Goal: Task Accomplishment & Management: Manage account settings

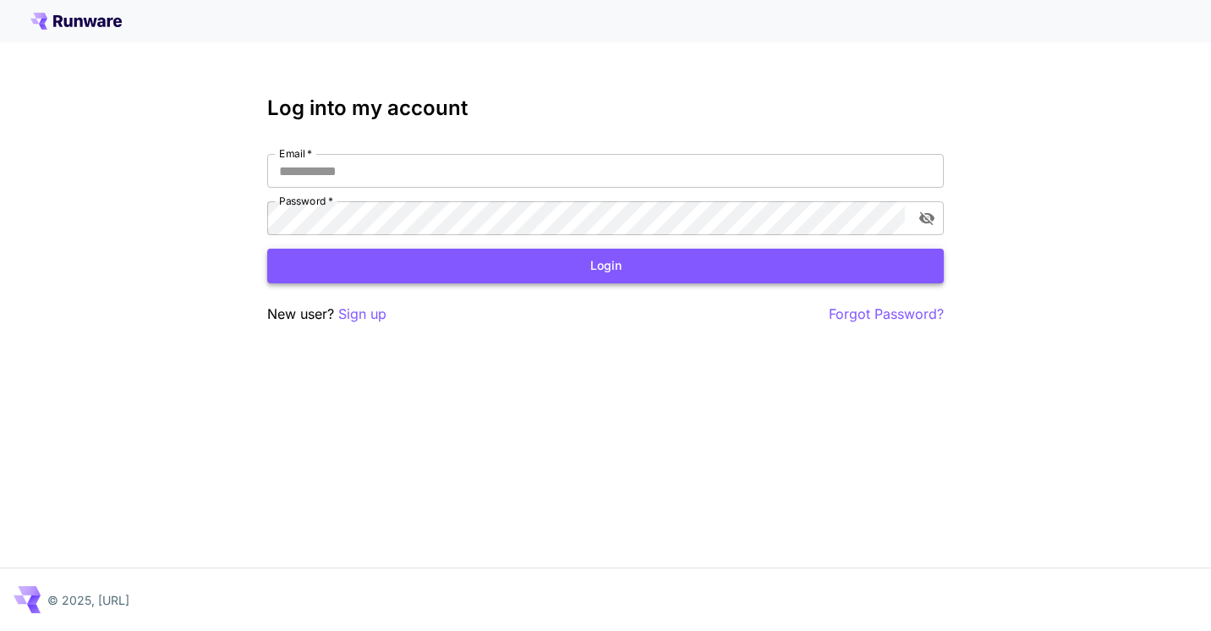
type input "**********"
click at [690, 268] on button "Login" at bounding box center [605, 266] width 677 height 35
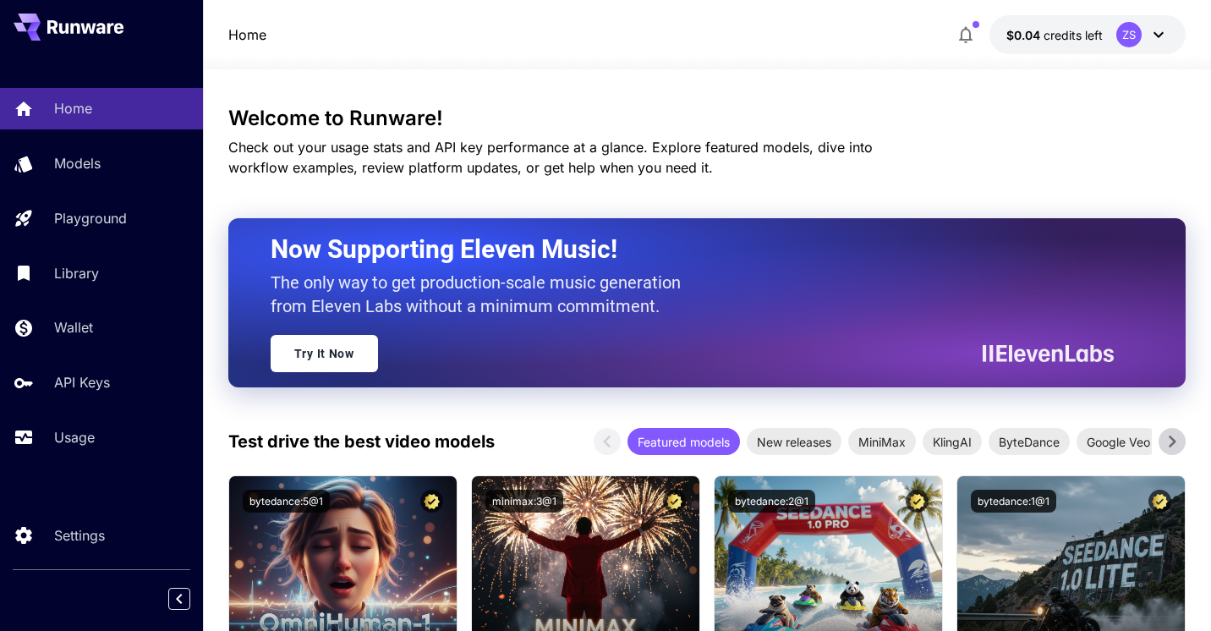
click at [1162, 35] on icon at bounding box center [1158, 35] width 20 height 20
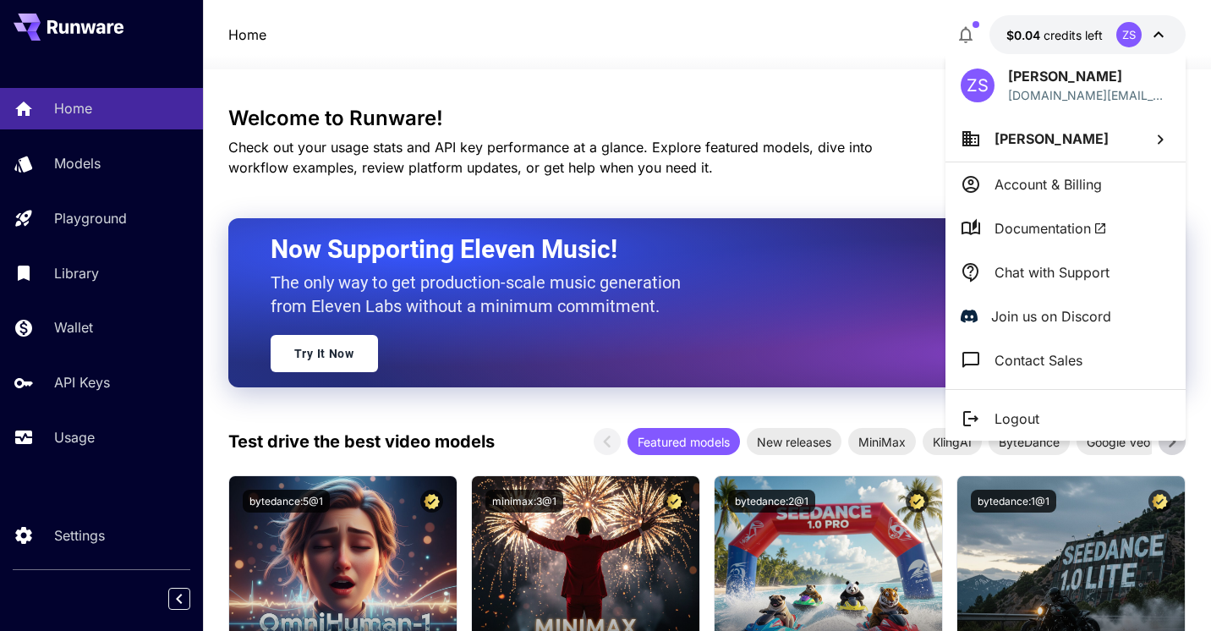
click at [329, 168] on div at bounding box center [605, 315] width 1211 height 631
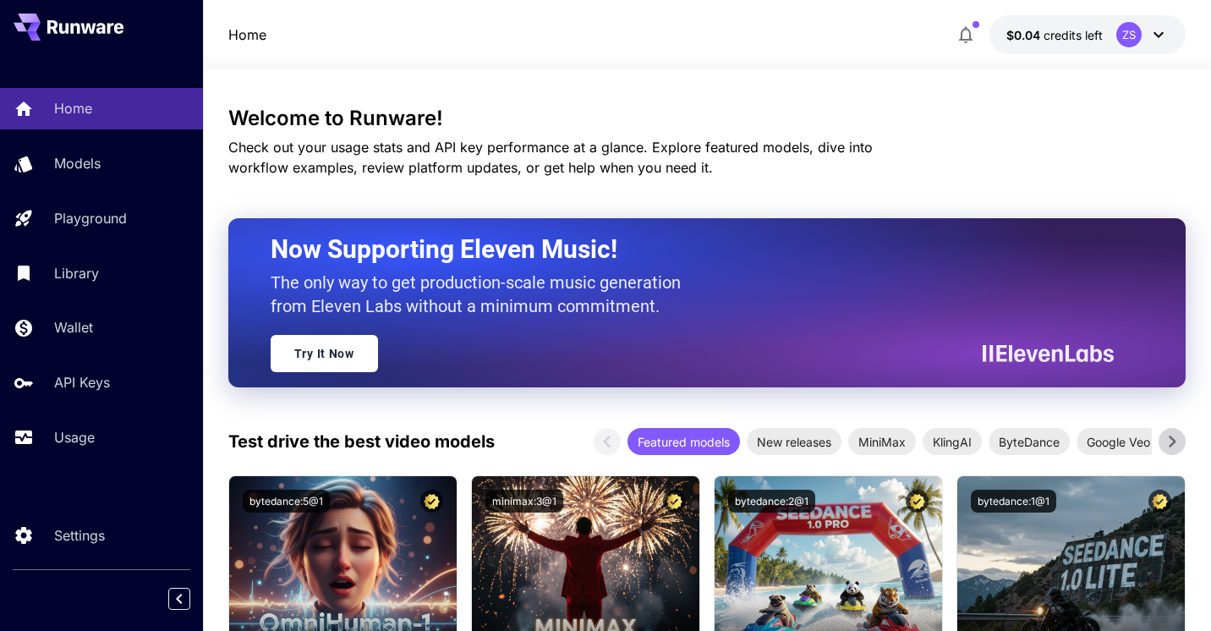
click at [1129, 29] on div "ZS" at bounding box center [1128, 34] width 25 height 25
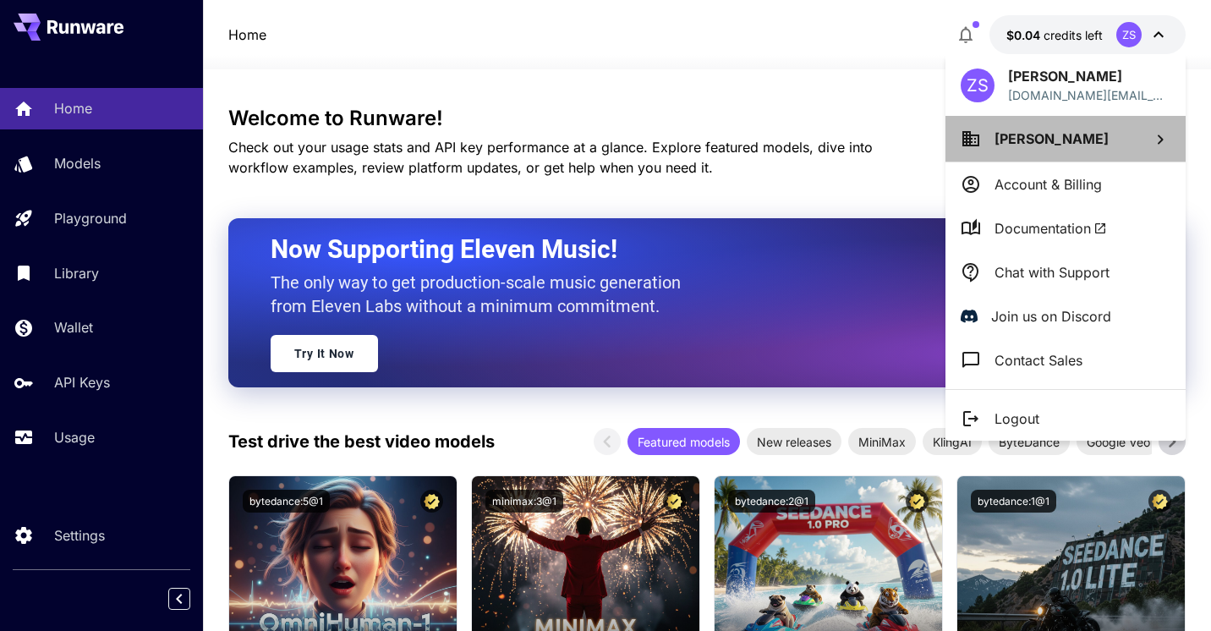
click at [1106, 139] on li "[PERSON_NAME]" at bounding box center [1066, 139] width 240 height 46
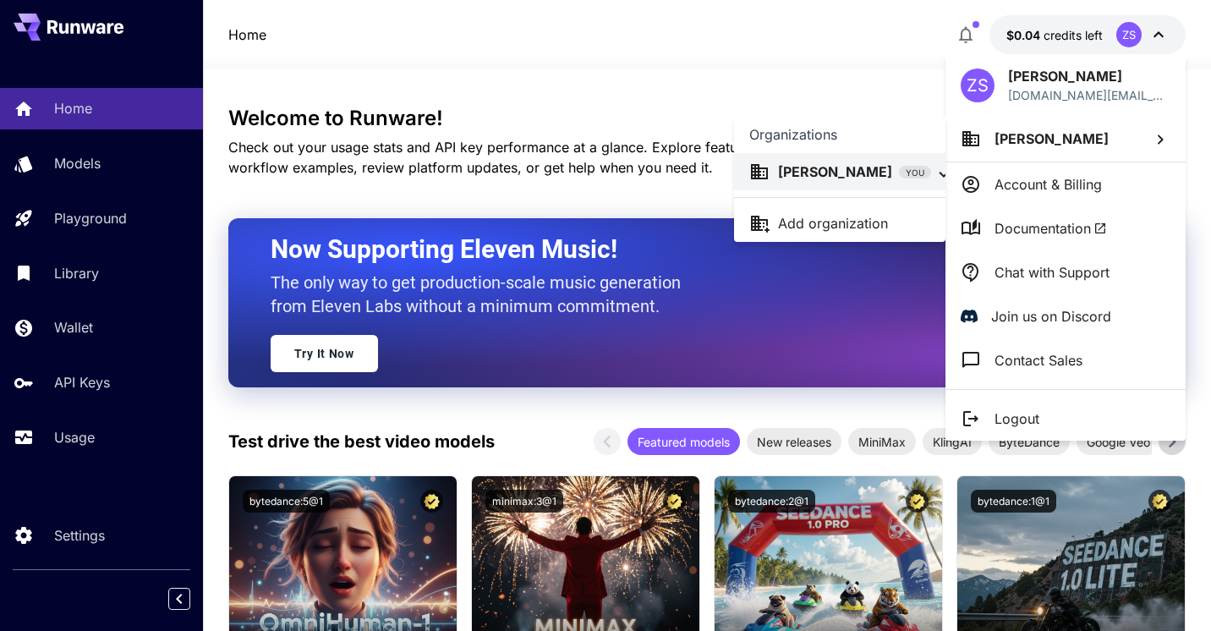
click at [1106, 139] on div at bounding box center [605, 315] width 1211 height 631
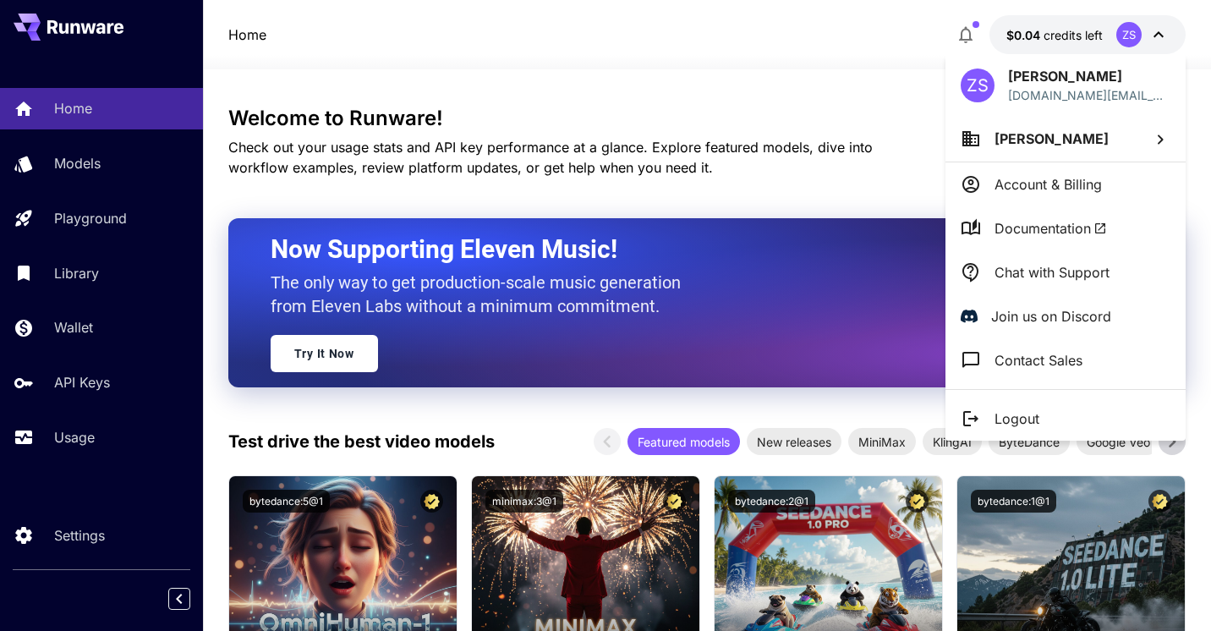
click at [67, 438] on div at bounding box center [605, 315] width 1211 height 631
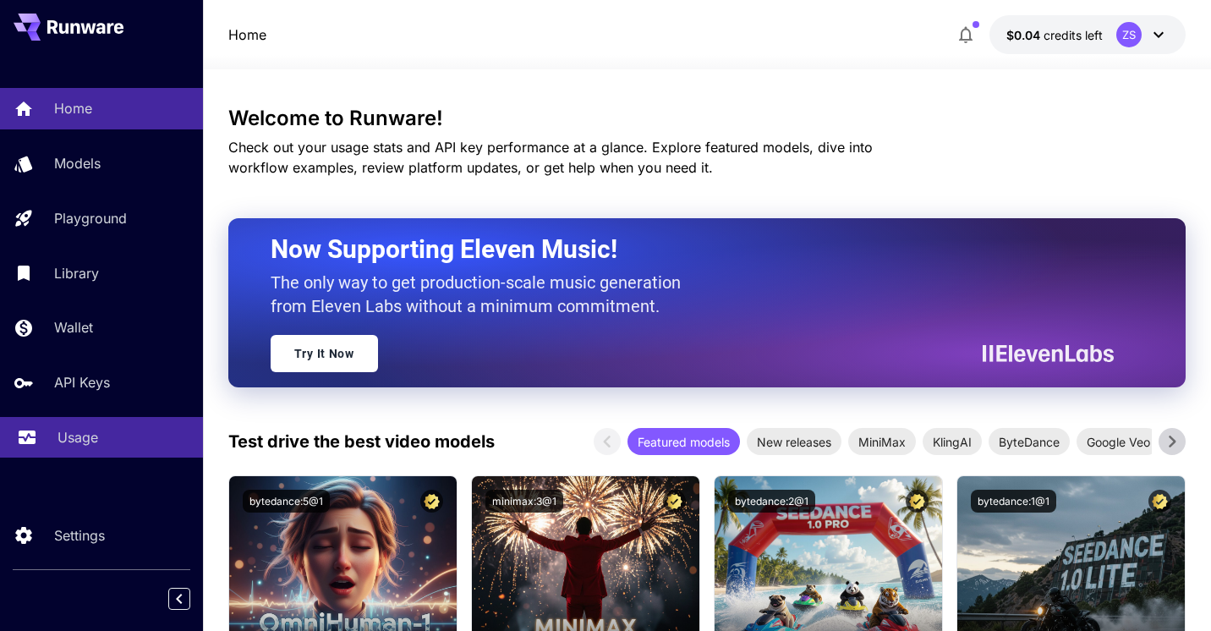
click at [68, 451] on link "Usage" at bounding box center [101, 437] width 203 height 41
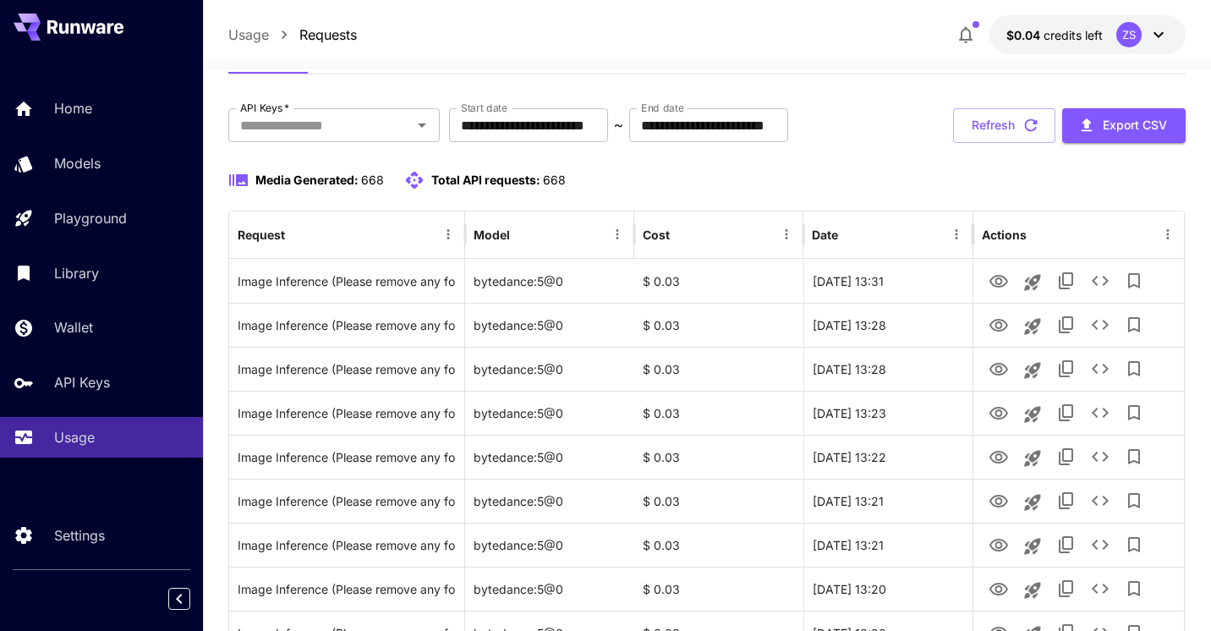
scroll to position [79, 0]
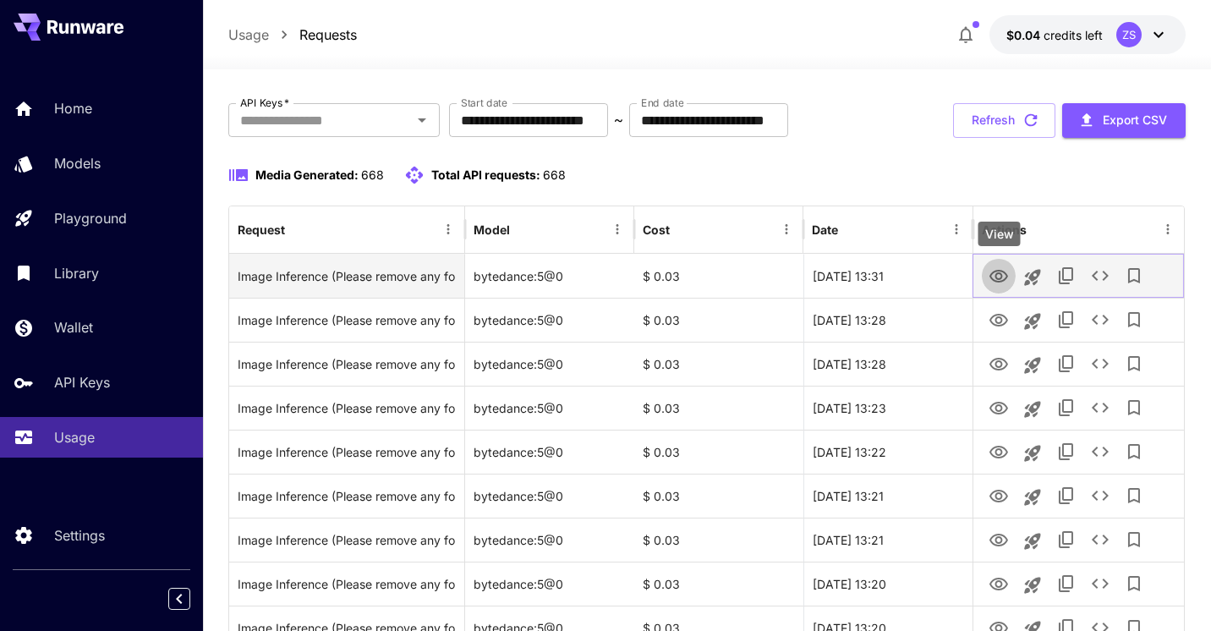
click at [996, 277] on icon "View" at bounding box center [998, 276] width 19 height 13
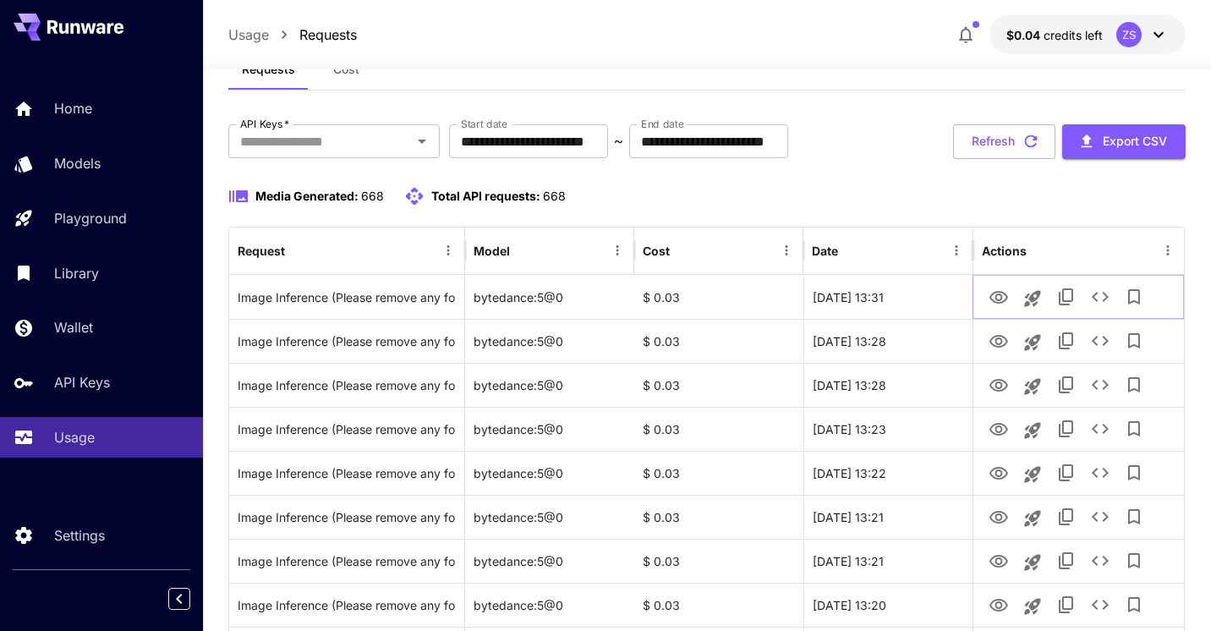
scroll to position [55, 0]
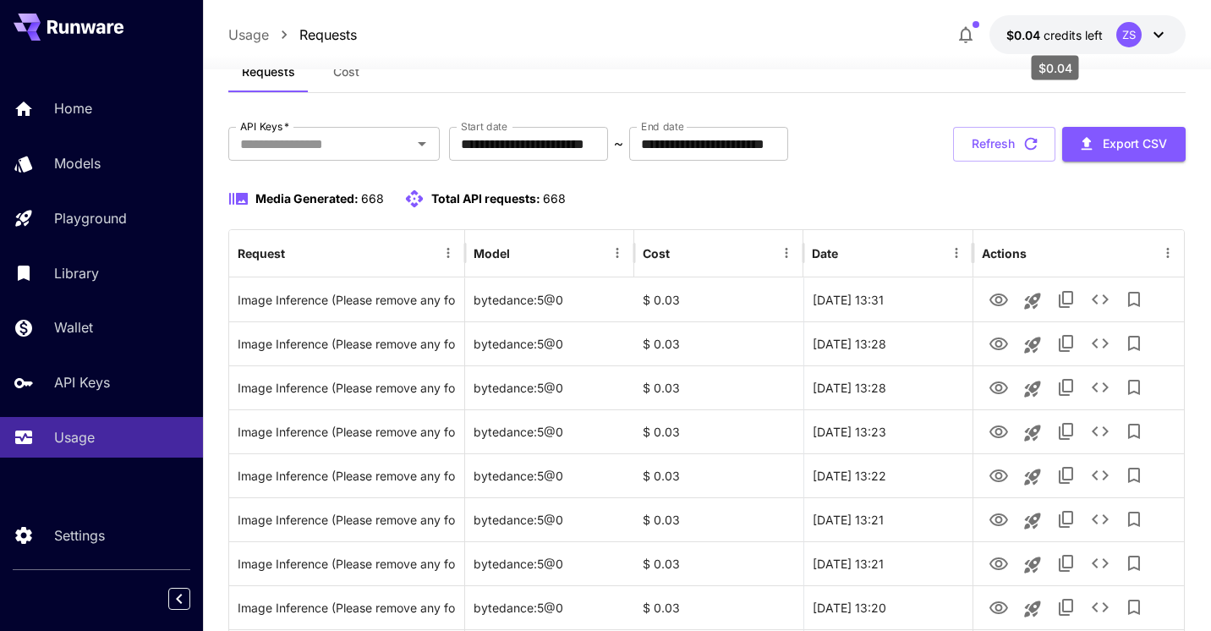
click at [1027, 30] on span "$0.04" at bounding box center [1024, 35] width 37 height 14
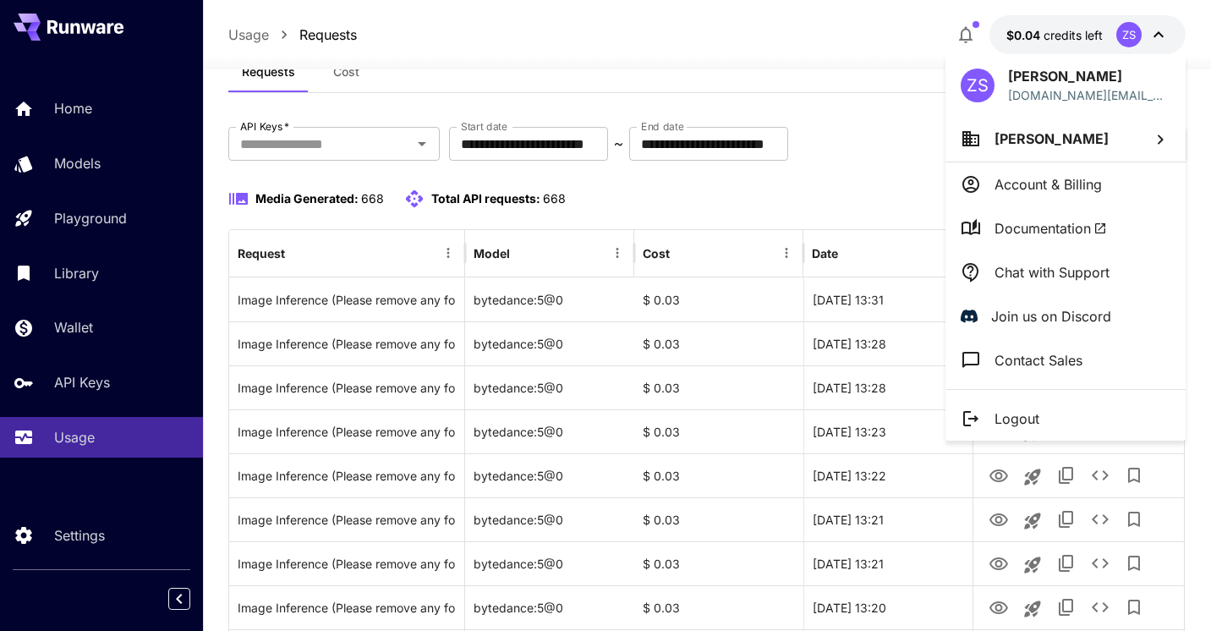
click at [1039, 189] on p "Account & Billing" at bounding box center [1048, 184] width 107 height 20
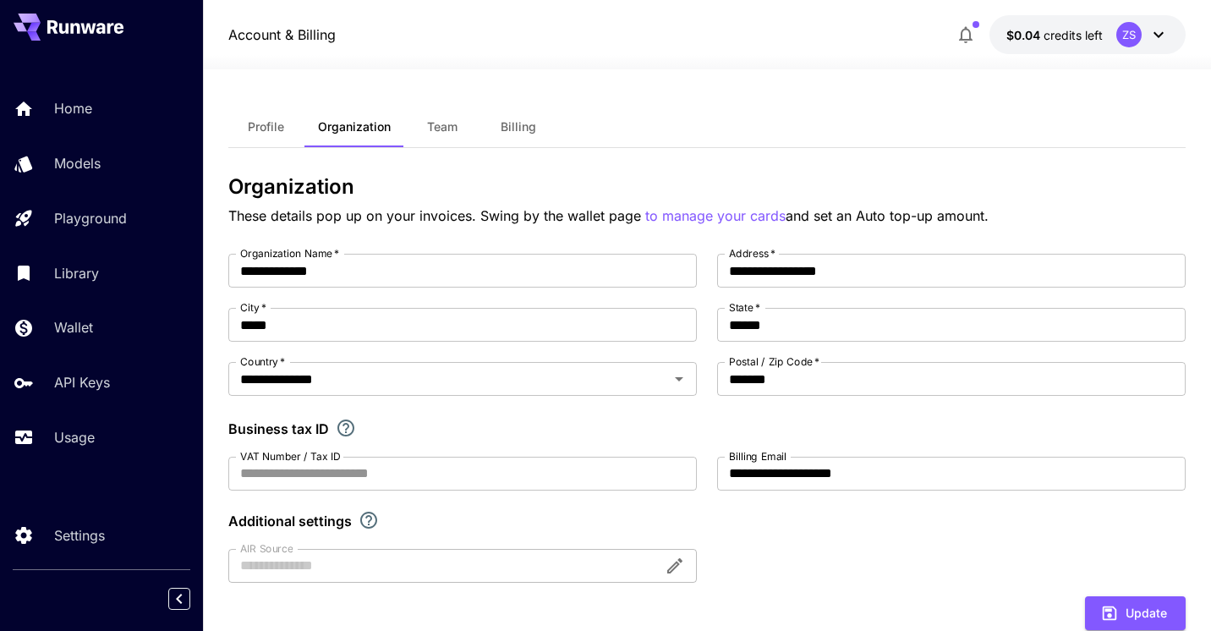
click at [526, 122] on span "Billing" at bounding box center [519, 126] width 36 height 15
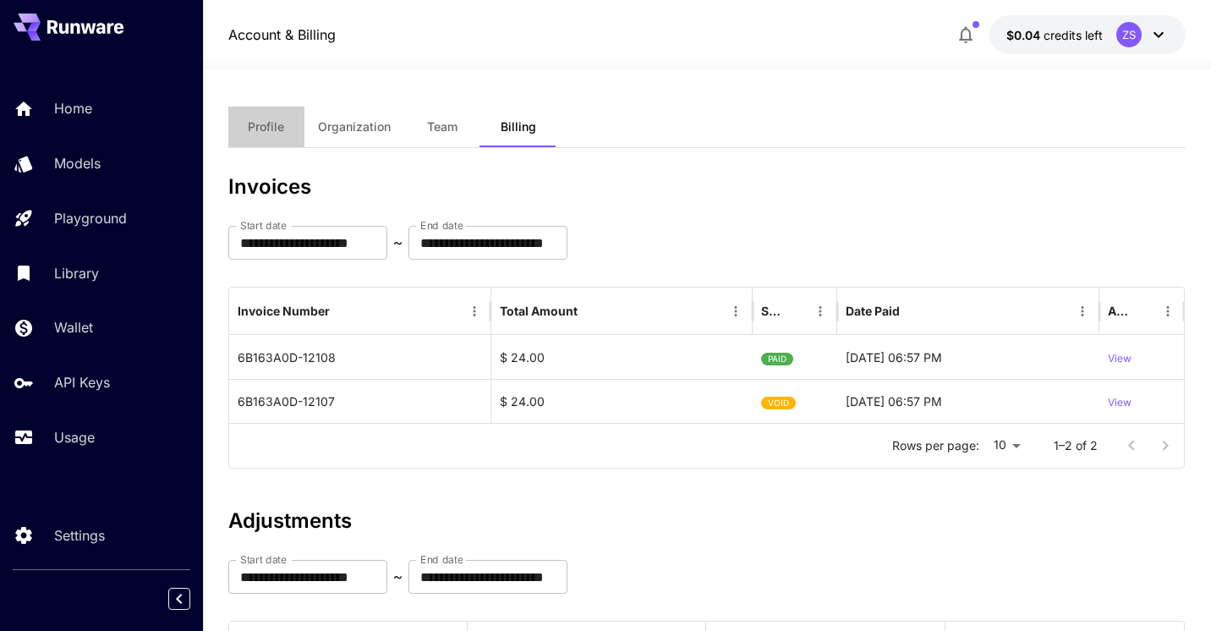
click at [267, 127] on span "Profile" at bounding box center [266, 126] width 36 height 15
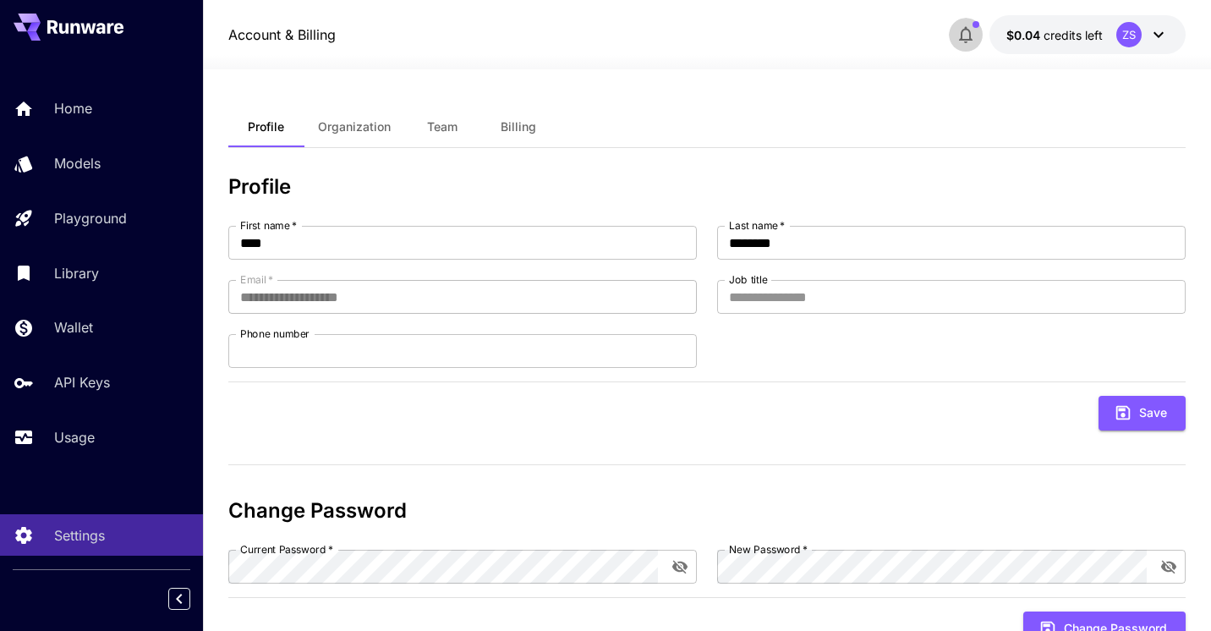
click at [962, 37] on icon "button" at bounding box center [966, 35] width 20 height 20
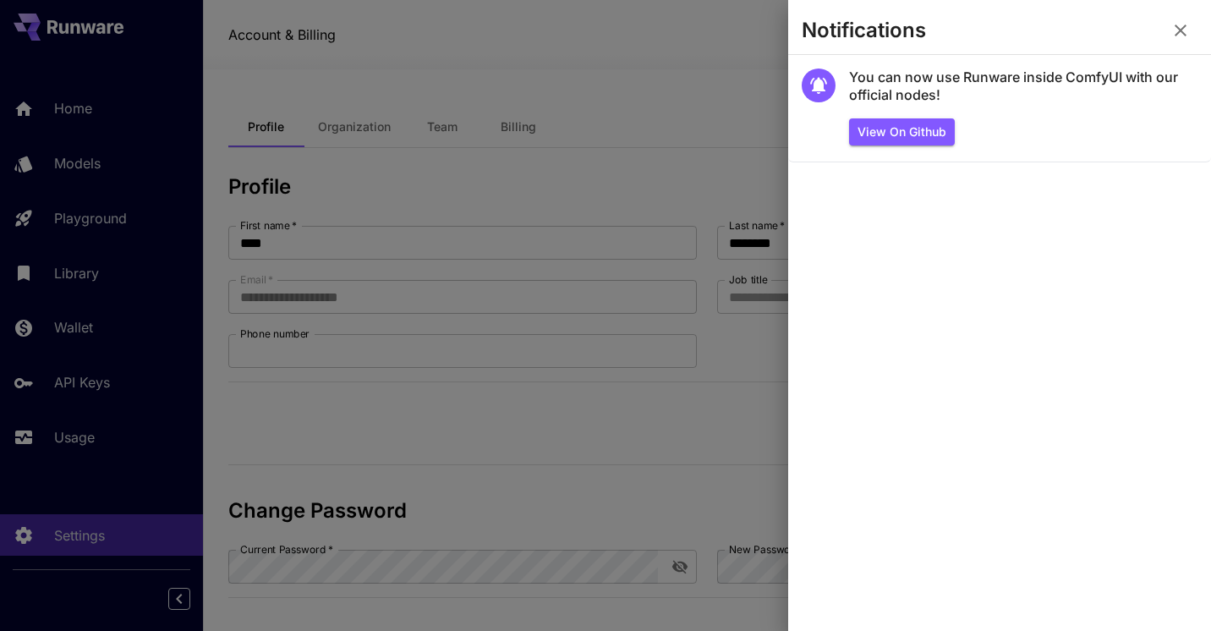
click at [1183, 21] on icon "button" at bounding box center [1180, 30] width 20 height 20
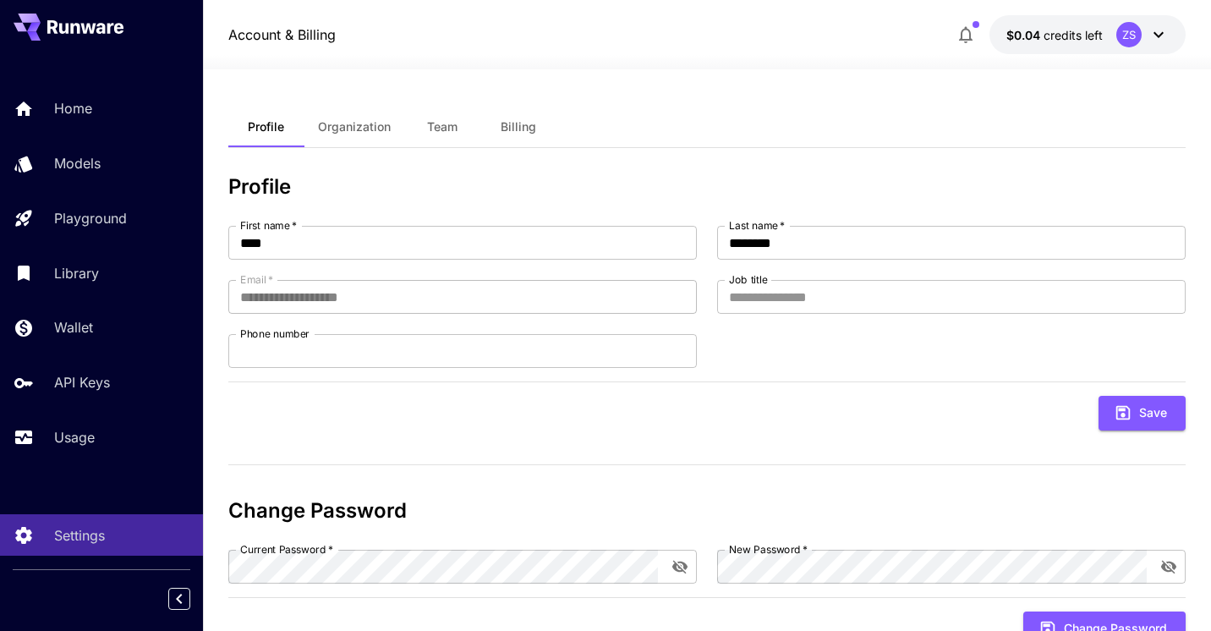
click at [1164, 34] on icon at bounding box center [1158, 35] width 20 height 20
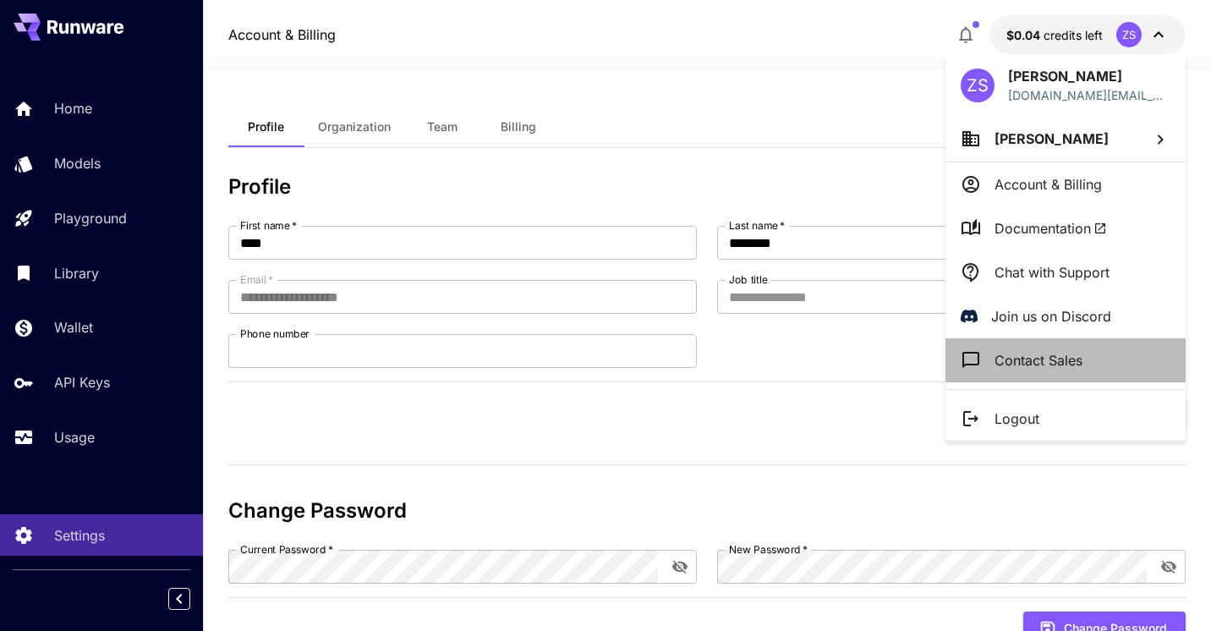
click at [1039, 363] on p "Contact Sales" at bounding box center [1039, 360] width 88 height 20
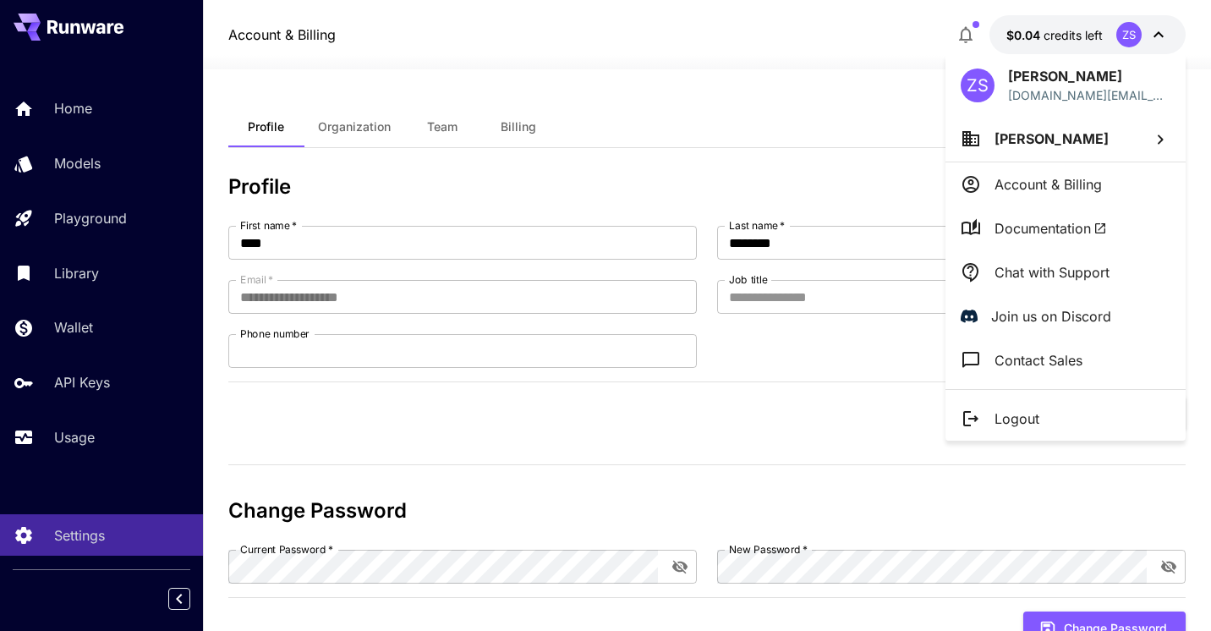
click at [1035, 35] on div at bounding box center [605, 315] width 1211 height 631
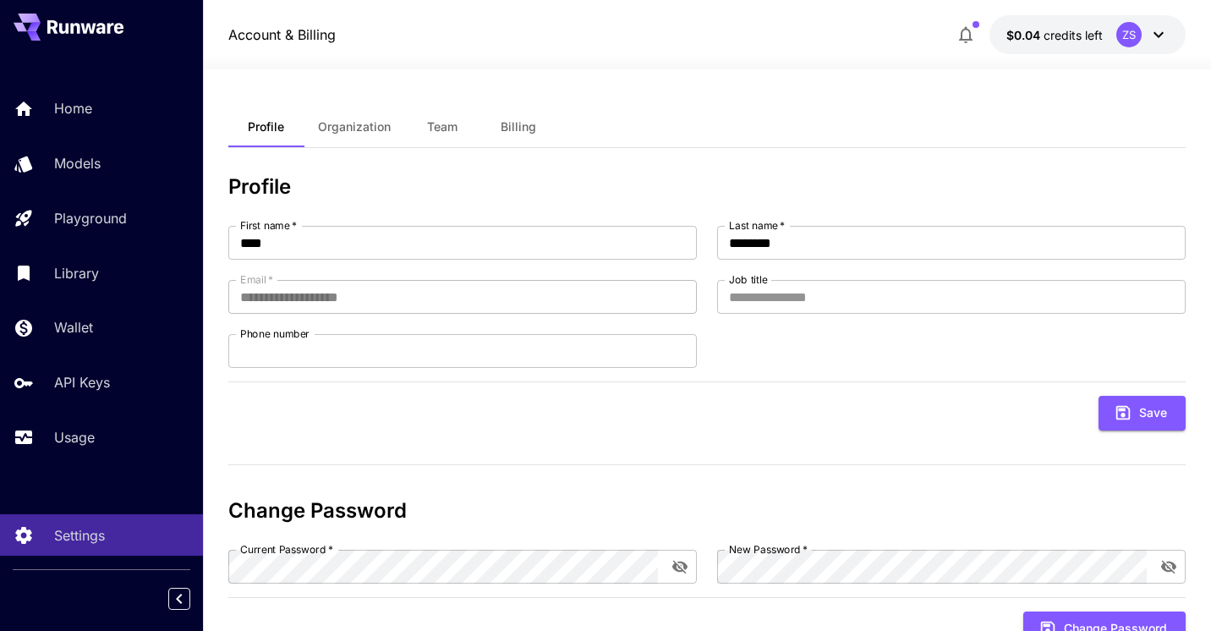
click at [967, 34] on icon "button" at bounding box center [966, 35] width 20 height 20
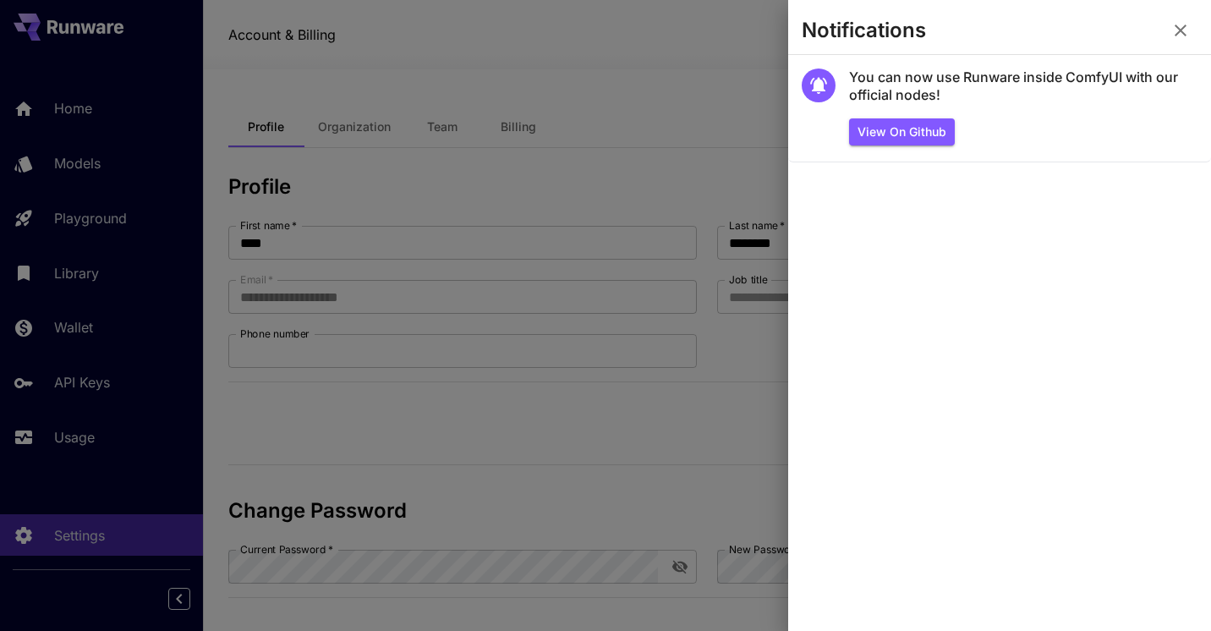
click at [1190, 22] on icon "button" at bounding box center [1180, 30] width 20 height 20
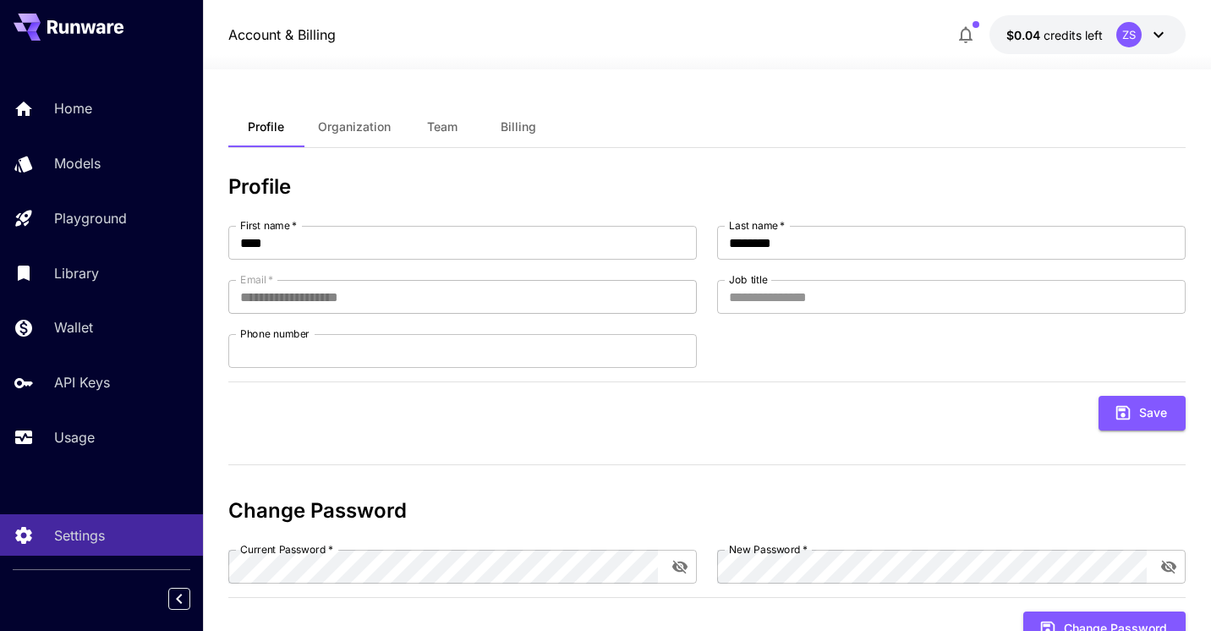
scroll to position [65, 0]
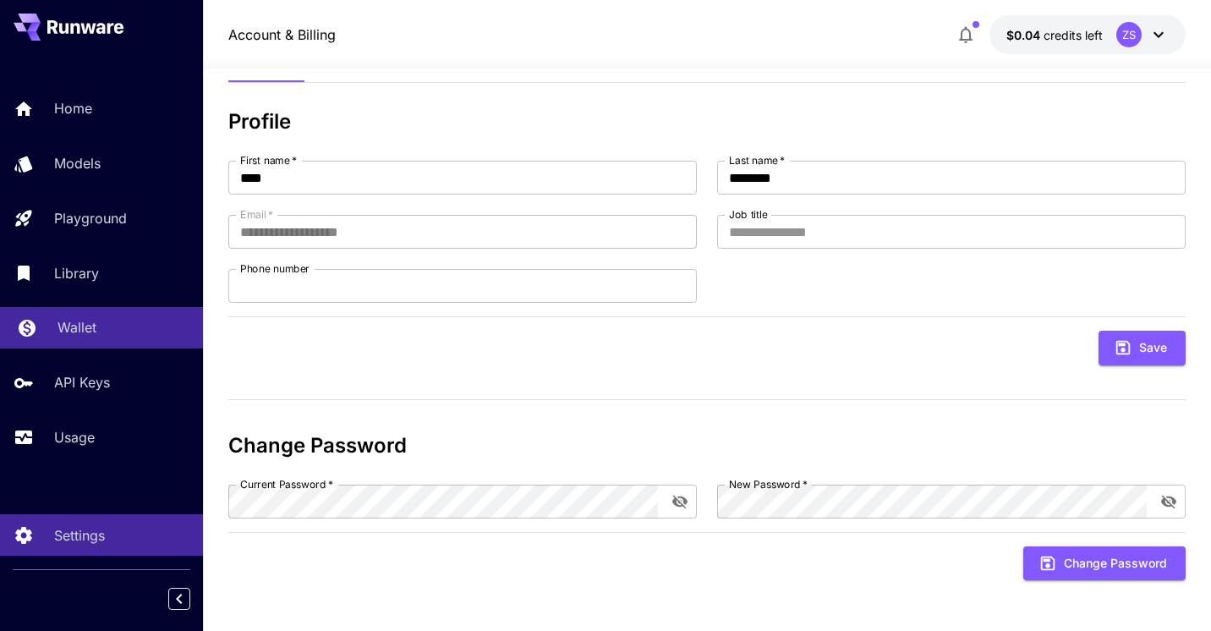
click at [64, 337] on p "Wallet" at bounding box center [77, 327] width 39 height 20
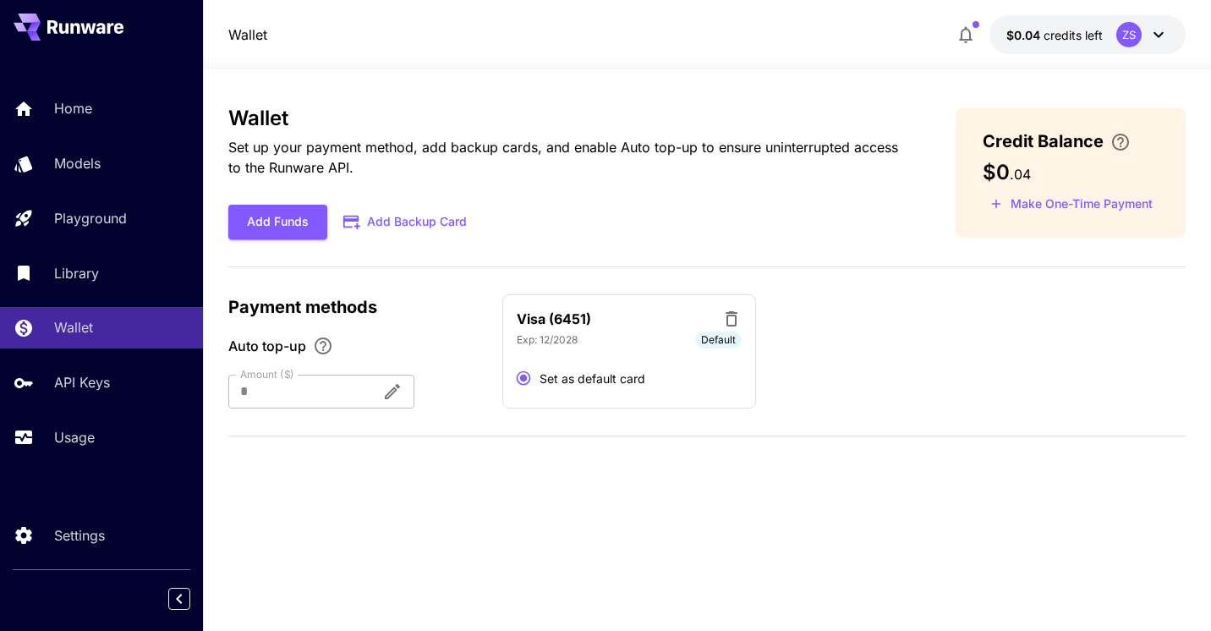
click at [264, 389] on div at bounding box center [298, 392] width 140 height 34
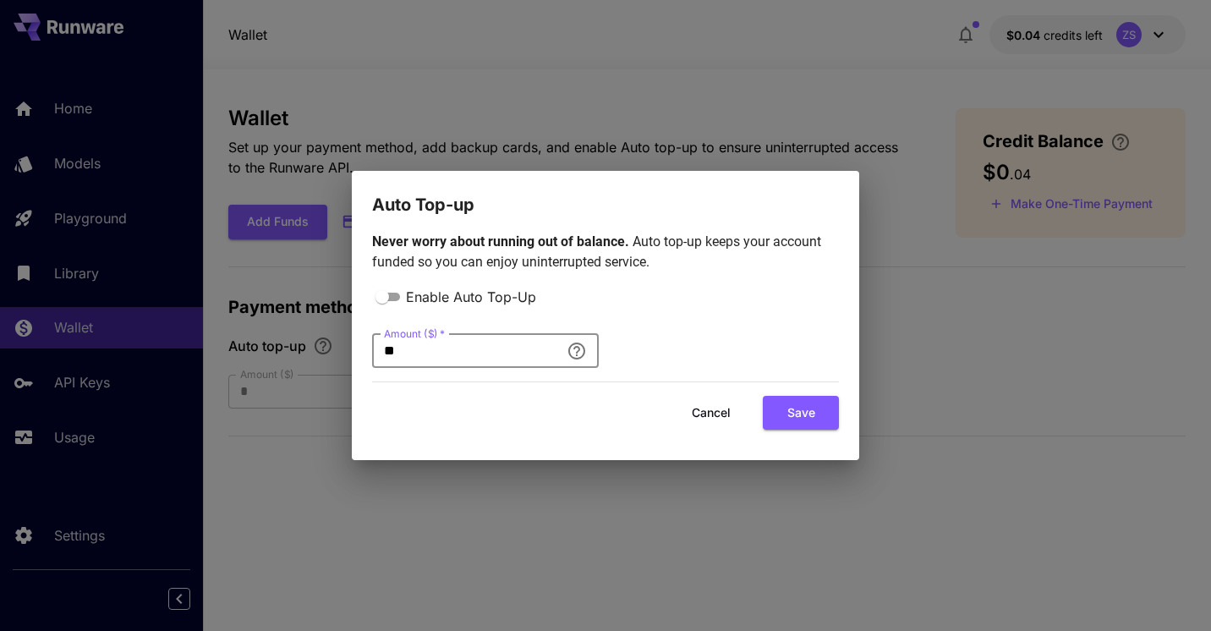
click at [415, 343] on input "**" at bounding box center [466, 351] width 188 height 34
type input "*"
type input "**"
click at [802, 420] on button "Save" at bounding box center [801, 413] width 76 height 35
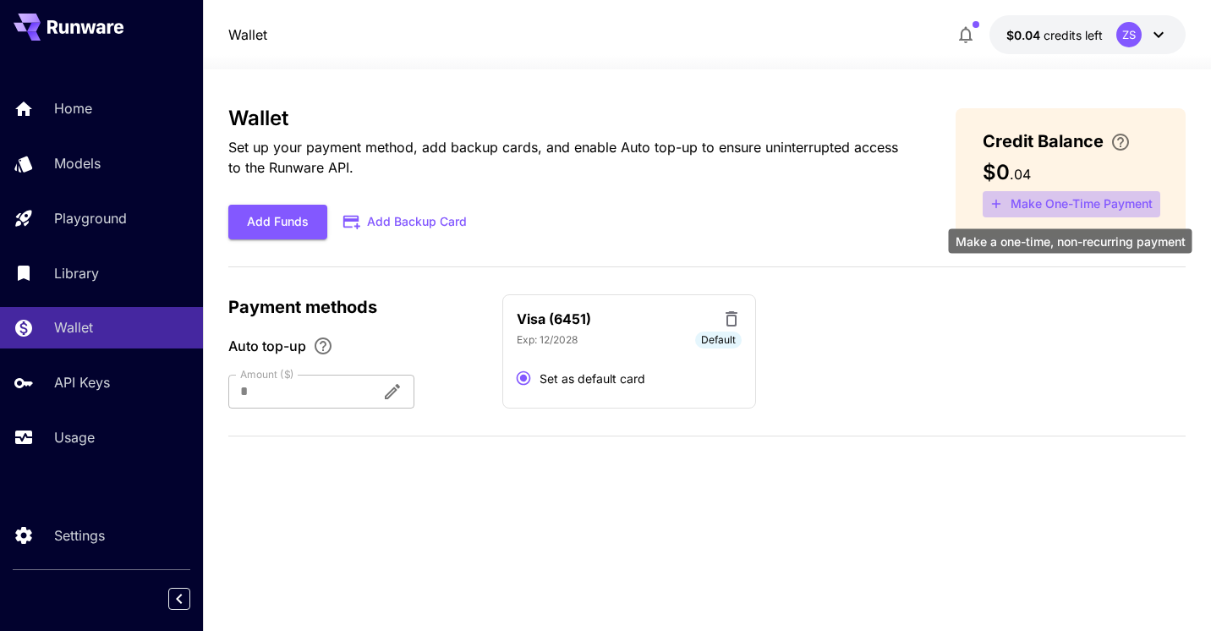
click at [1032, 207] on button "Make One-Time Payment" at bounding box center [1072, 204] width 178 height 26
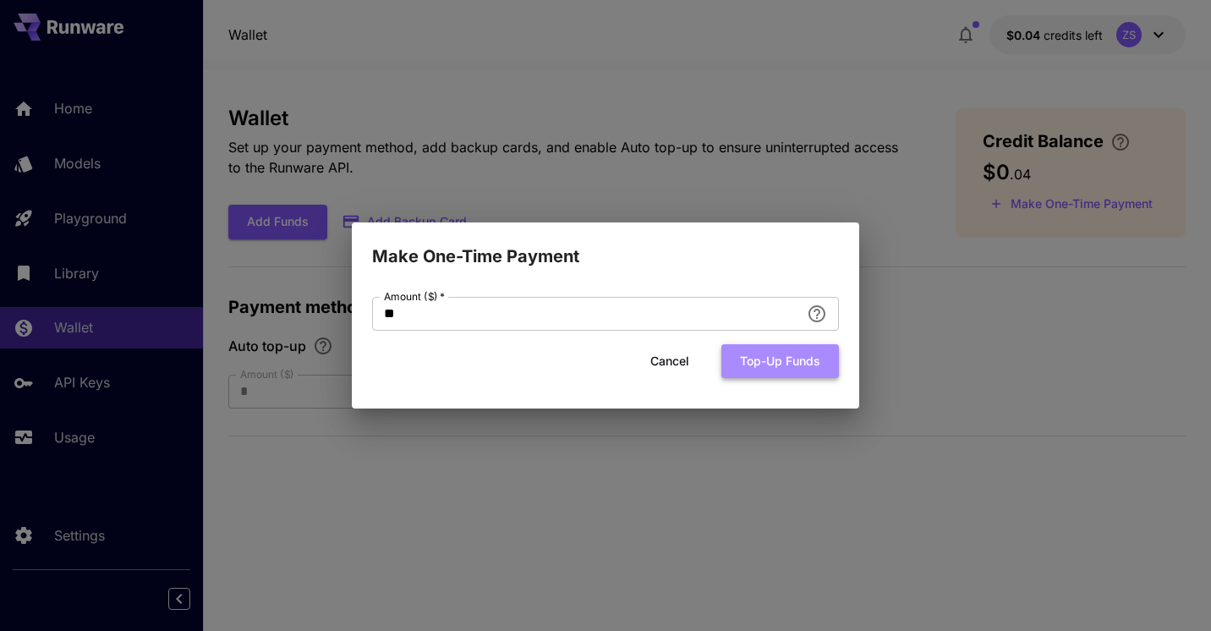
click at [746, 373] on button "Top-up funds" at bounding box center [780, 361] width 118 height 35
